Goal: Task Accomplishment & Management: Complete application form

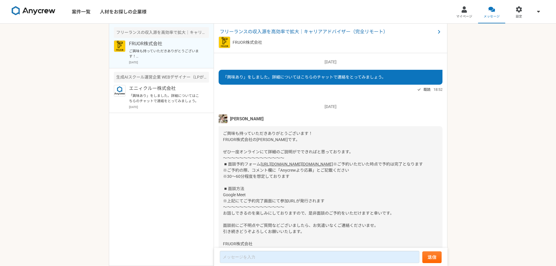
scroll to position [46, 0]
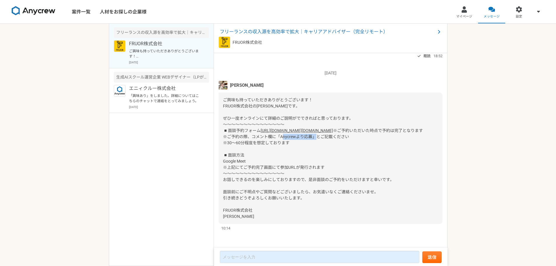
drag, startPoint x: 281, startPoint y: 137, endPoint x: 311, endPoint y: 138, distance: 30.3
click at [311, 138] on span "※ご予約いただいた時点で予約は完了となります ※ご予約の際、コメント欄に「Anycrewより応募」とご記載ください ※30〜60分程度を想定しております ◾️…" at bounding box center [323, 173] width 200 height 90
drag, startPoint x: 310, startPoint y: 131, endPoint x: 355, endPoint y: 146, distance: 47.6
click at [357, 149] on div "ご興味も持っていただきありがとうございます！ FRUOR株式会社の[PERSON_NAME]です。 ぜひ一度オンラインにて詳細のご説明がでできればと思っており…" at bounding box center [330, 157] width 224 height 131
drag, startPoint x: 284, startPoint y: 136, endPoint x: 310, endPoint y: 136, distance: 26.2
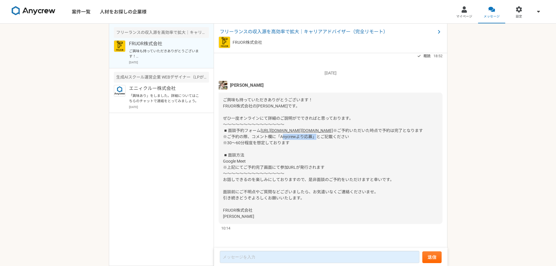
click at [310, 136] on span "※ご予約いただいた時点で予約は完了となります ※ご予約の際、コメント欄に「Anycrewより応募」とご記載ください ※30〜60分程度を想定しております ◾️…" at bounding box center [323, 173] width 200 height 90
copy span "Anycrewより応募"
click at [262, 128] on link "[URL][DOMAIN_NAME][DOMAIN_NAME]" at bounding box center [296, 130] width 72 height 5
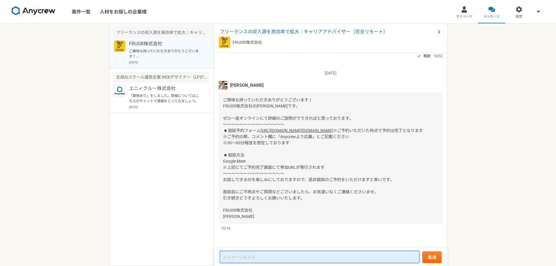
click at [251, 256] on textarea at bounding box center [319, 257] width 199 height 12
type textarea "g"
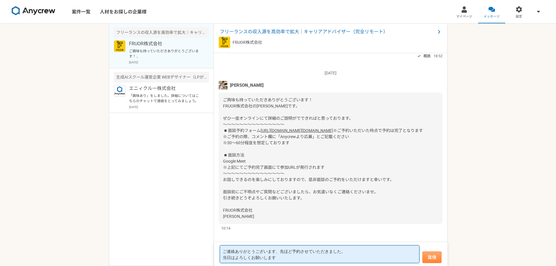
type textarea "ご連絡ありがとうございます、先ほど予約させていただきました。 当日はよろしくお願いします"
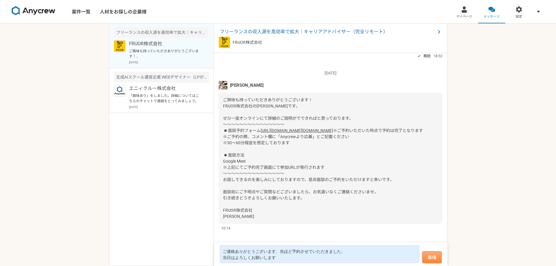
click at [436, 262] on button "送信" at bounding box center [431, 257] width 19 height 12
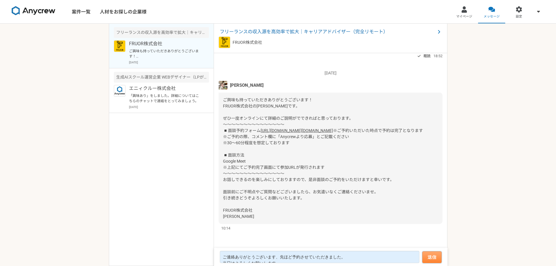
scroll to position [78, 0]
